Goal: Information Seeking & Learning: Learn about a topic

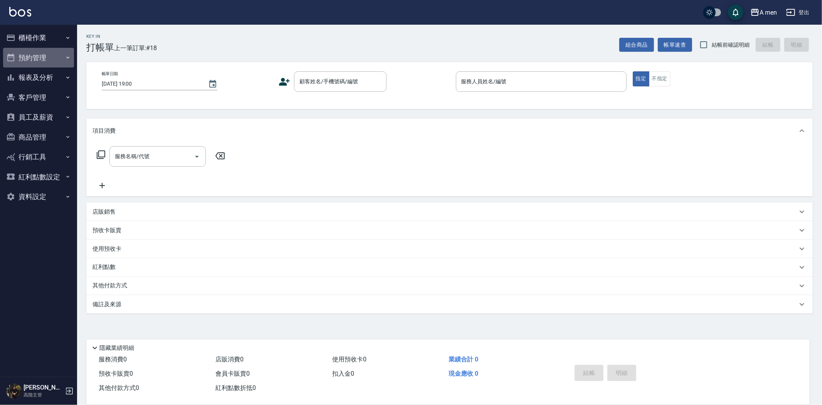
click at [35, 64] on button "預約管理" at bounding box center [38, 58] width 71 height 20
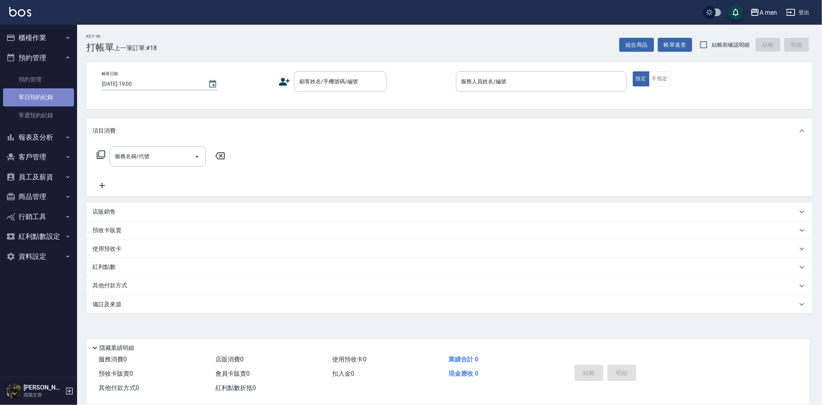
click at [49, 105] on link "單日預約紀錄" at bounding box center [38, 97] width 71 height 18
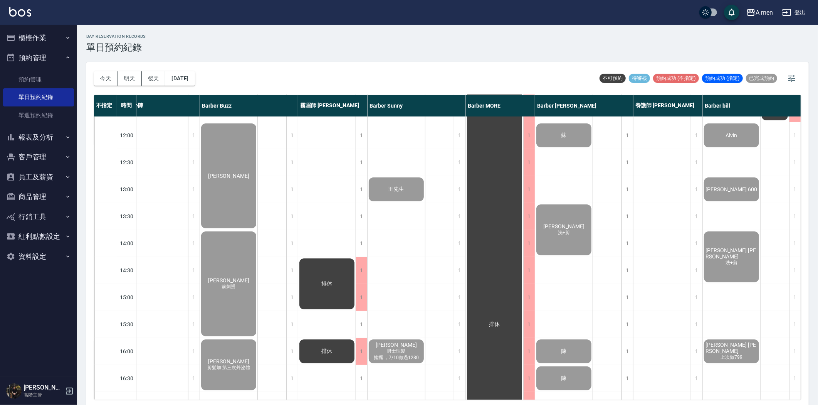
scroll to position [0, 79]
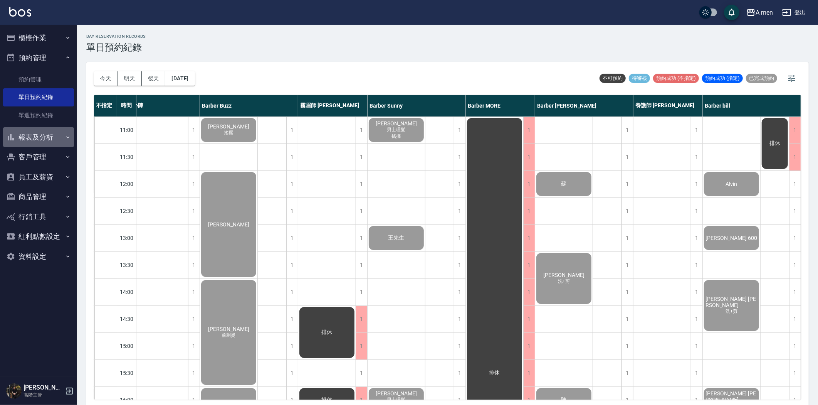
click at [39, 135] on button "報表及分析" at bounding box center [38, 137] width 71 height 20
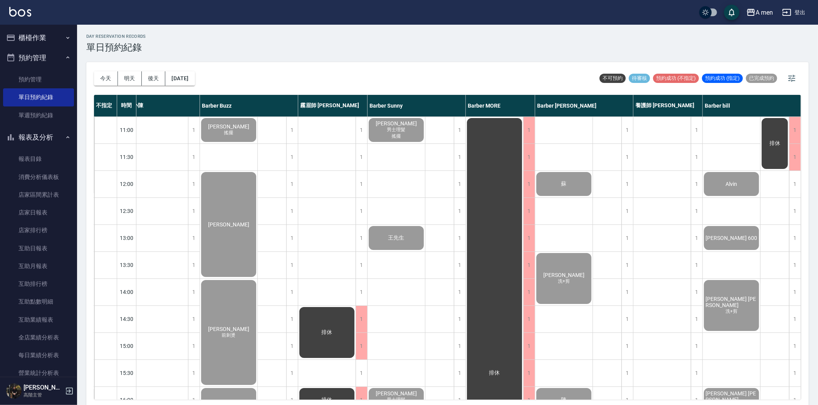
click at [53, 57] on button "預約管理" at bounding box center [38, 58] width 71 height 20
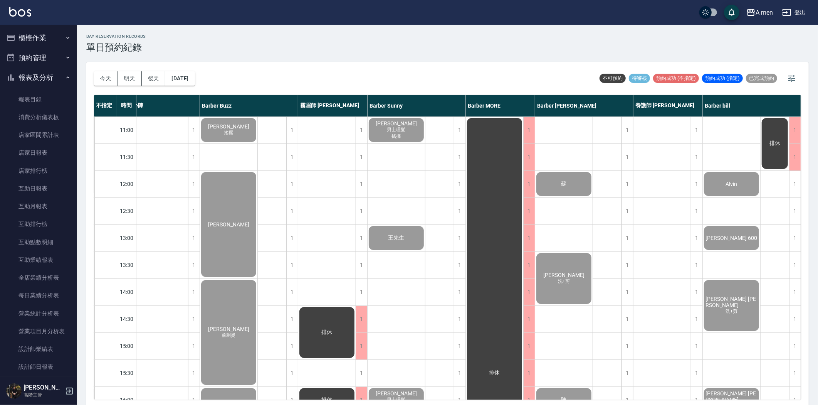
click at [42, 39] on button "櫃檯作業" at bounding box center [38, 38] width 71 height 20
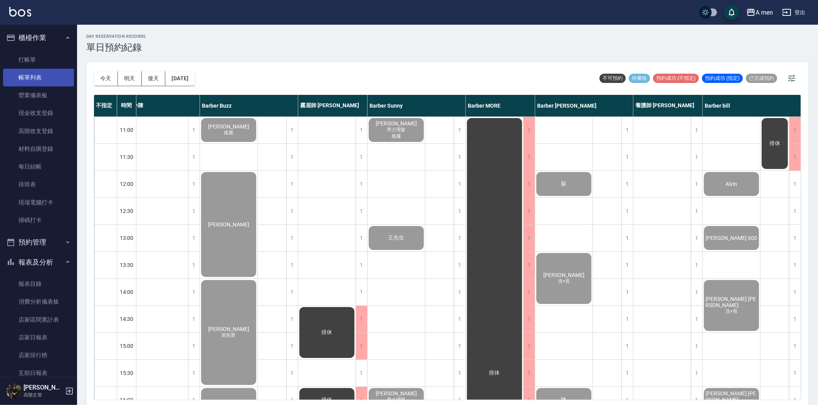
click at [34, 80] on link "帳單列表" at bounding box center [38, 78] width 71 height 18
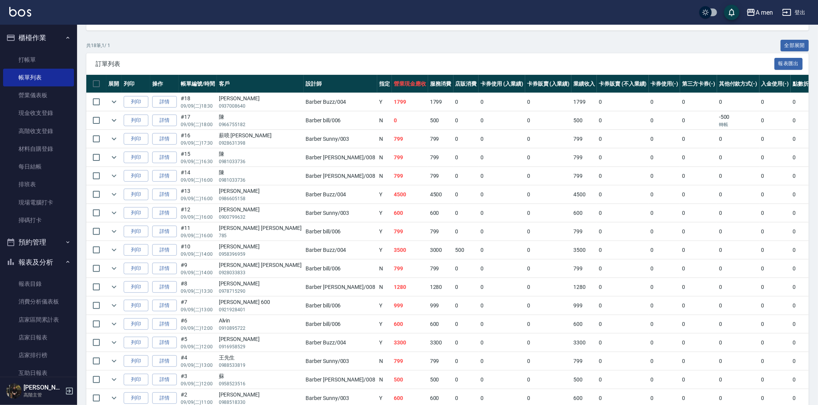
scroll to position [171, 0]
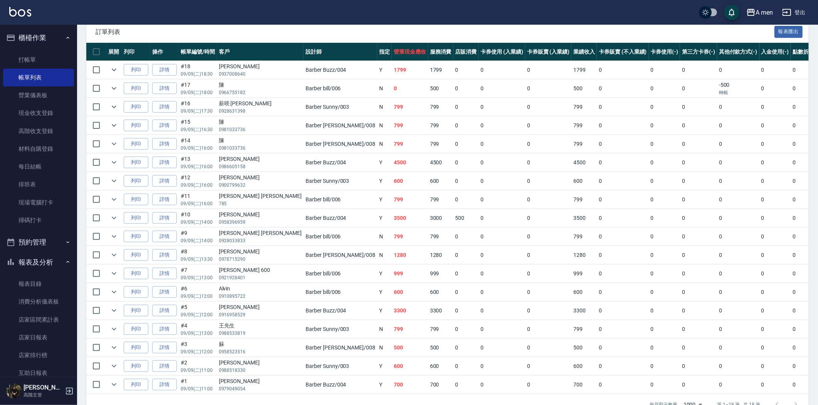
click at [25, 258] on button "報表及分析" at bounding box center [38, 262] width 71 height 20
click at [49, 49] on ul "打帳單 帳單列表 營業儀表板 現金收支登錄 高階收支登錄 材料自購登錄 每日結帳 排班表 現場電腦打卡 掃碼打卡" at bounding box center [38, 140] width 71 height 185
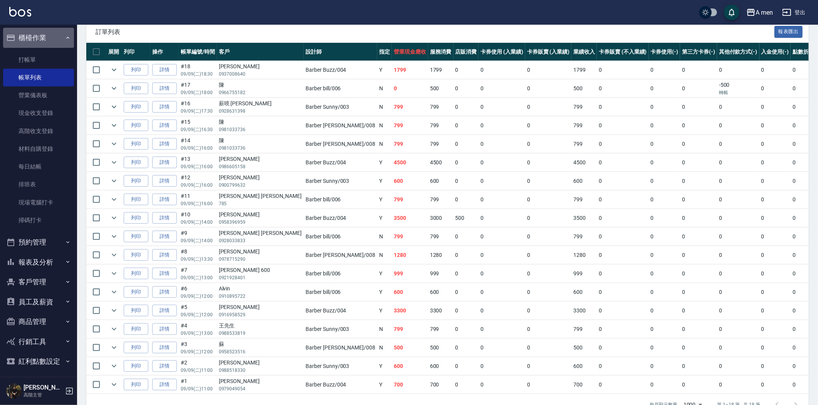
click at [55, 36] on button "櫃檯作業" at bounding box center [38, 38] width 71 height 20
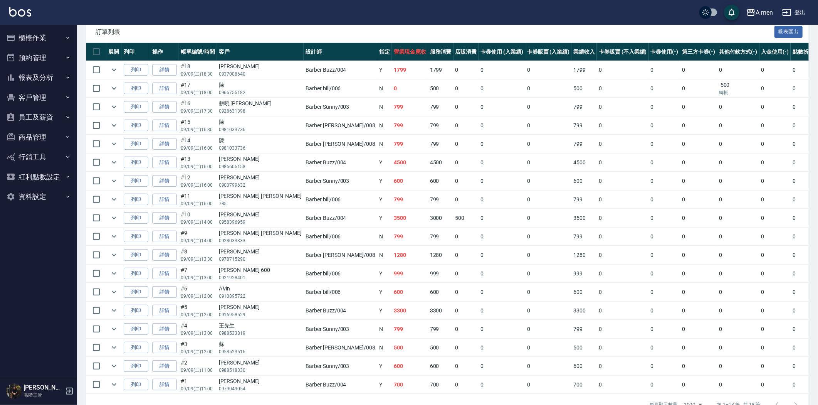
click at [34, 79] on button "報表及分析" at bounding box center [38, 77] width 71 height 20
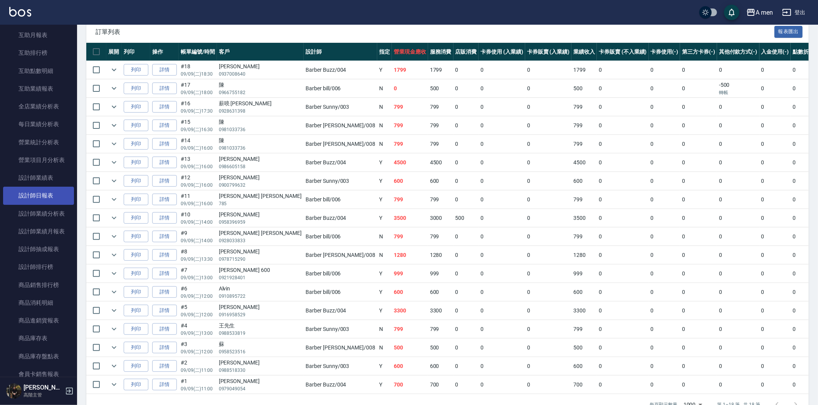
scroll to position [214, 0]
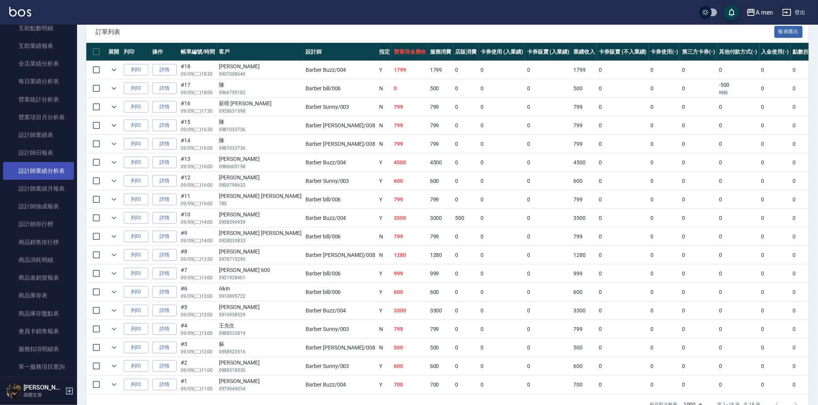
click at [49, 177] on link "設計師業績分析表" at bounding box center [38, 171] width 71 height 18
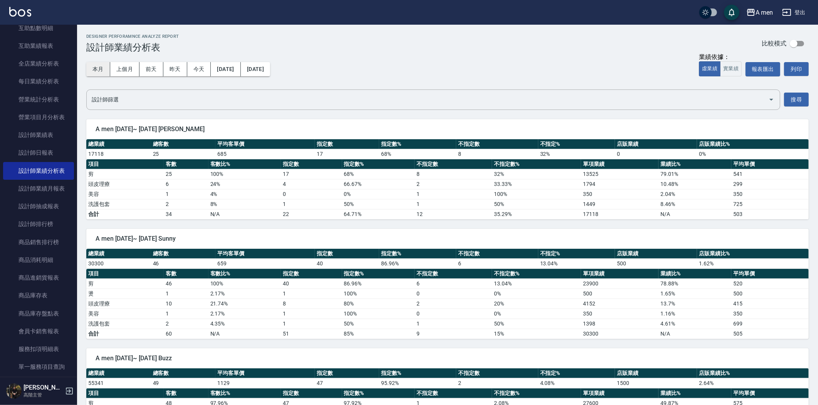
click at [102, 64] on button "本月" at bounding box center [98, 69] width 24 height 14
